Goal: Complete application form

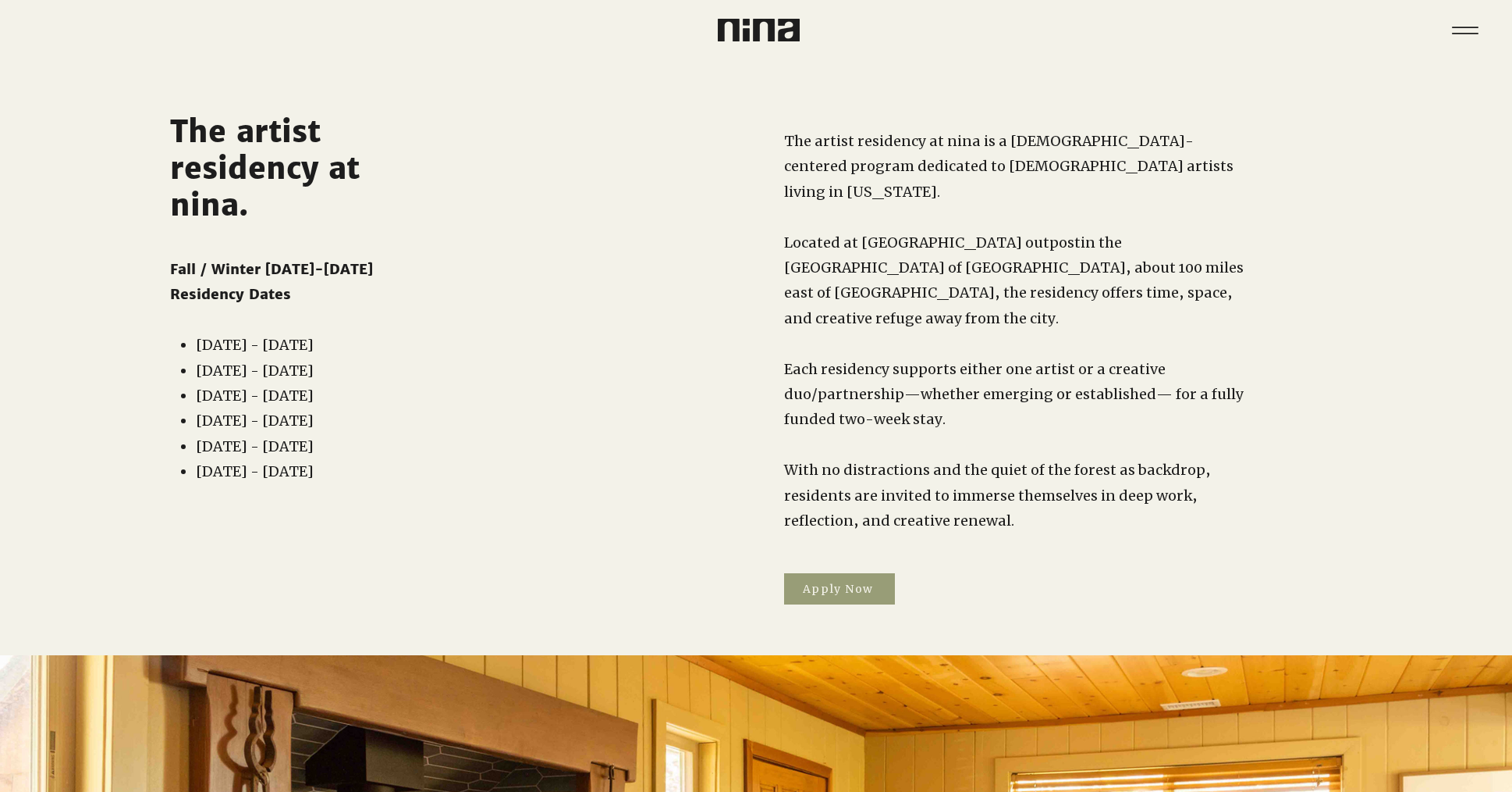
click at [850, 574] on span "Apply Now" at bounding box center [839, 588] width 110 height 31
click at [757, 24] on img at bounding box center [759, 30] width 82 height 23
